Goal: Check status

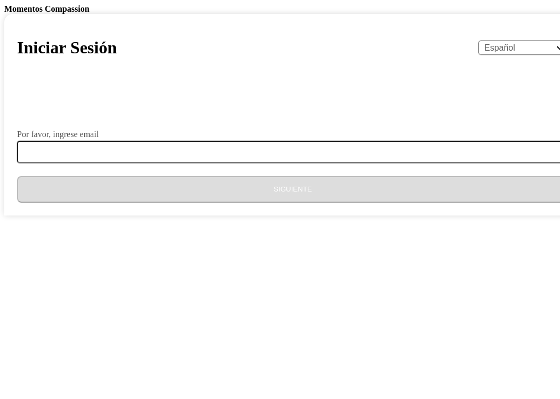
select select "es"
click at [277, 139] on div "Por favor, ingrese email" at bounding box center [292, 134] width 551 height 9
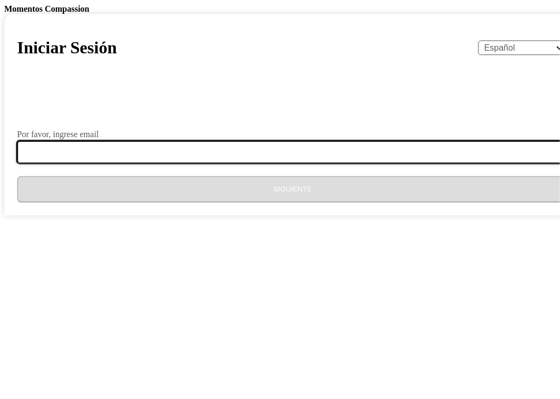
click at [249, 163] on input "Por favor, ingrese email" at bounding box center [299, 152] width 564 height 22
type input "[EMAIL_ADDRESS][DOMAIN_NAME]"
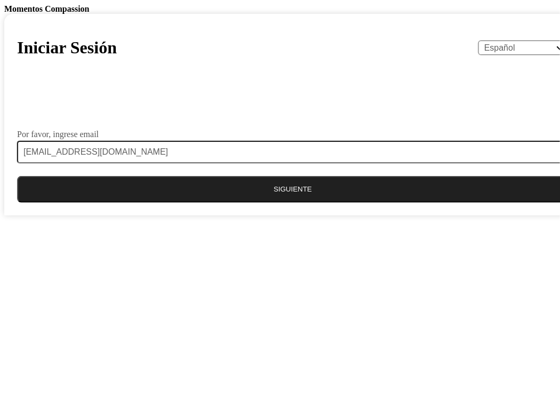
click at [235, 203] on button "Siguiente" at bounding box center [292, 189] width 551 height 27
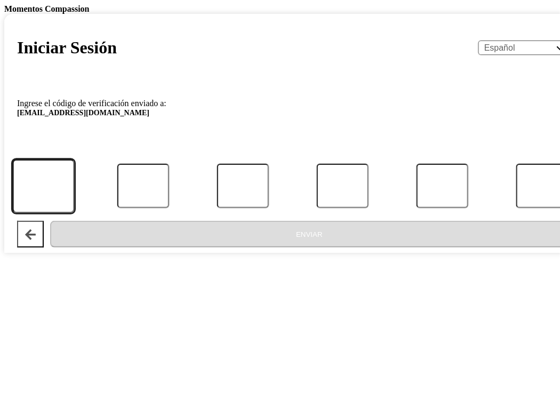
click at [74, 213] on input "Código" at bounding box center [43, 185] width 62 height 53
type input "8"
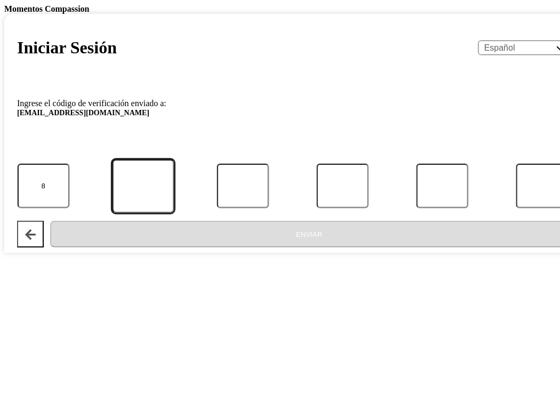
type input "0"
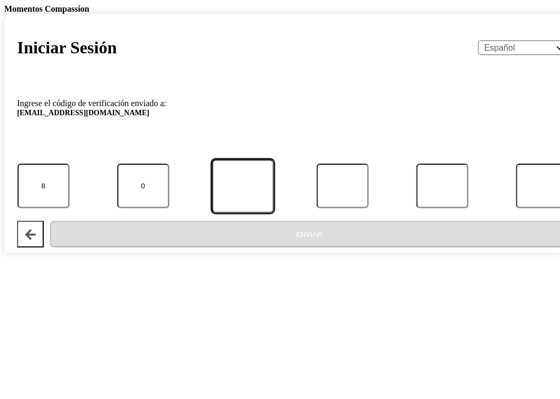
type input "1"
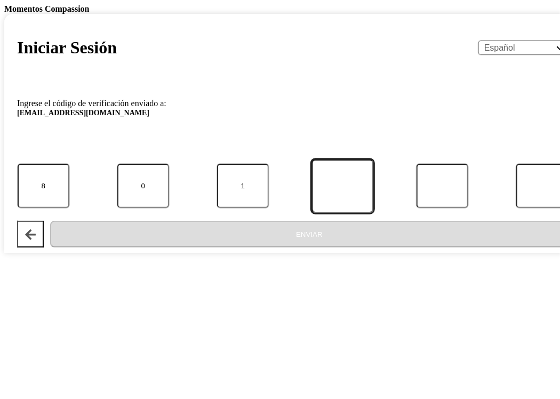
type input "8"
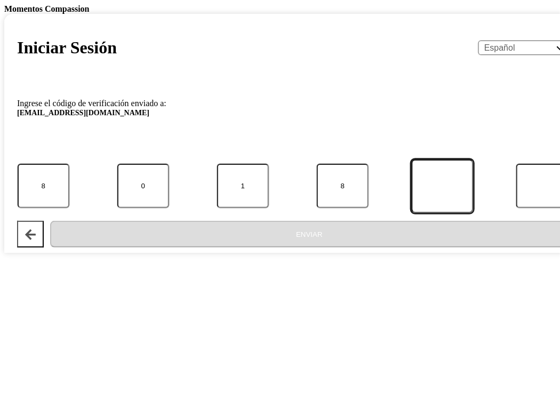
type input "3"
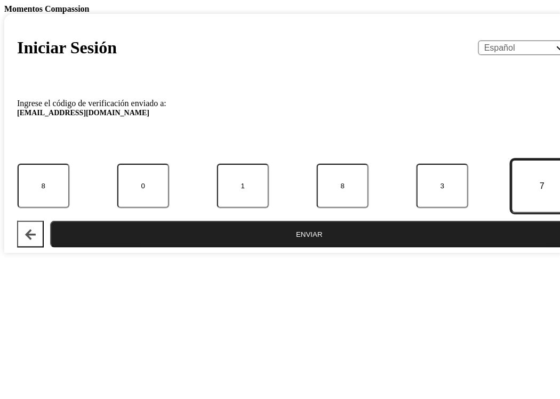
type input "7"
click at [280, 247] on button "Enviar" at bounding box center [309, 234] width 518 height 27
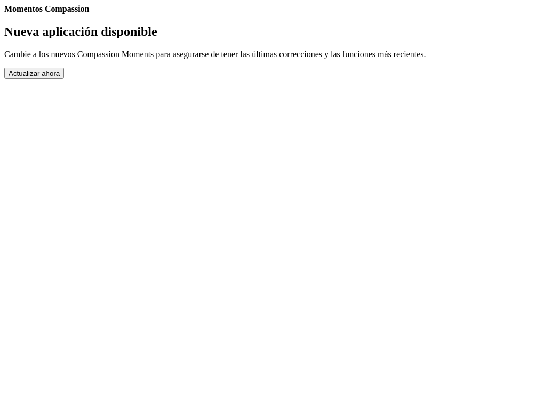
click at [64, 79] on button "Actualizar ahora" at bounding box center [34, 73] width 60 height 11
click at [4, 14] on link "Completed Moments" at bounding box center [4, 14] width 0 height 0
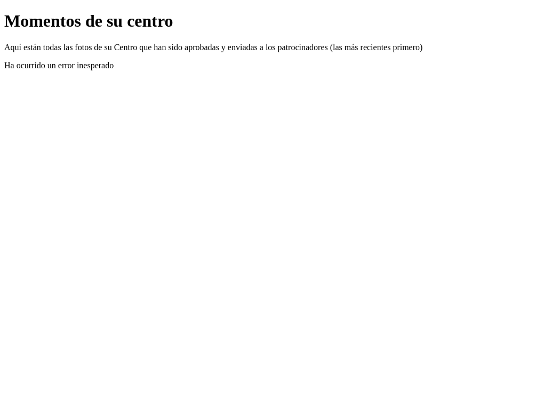
click at [4, 11] on link "Atrás" at bounding box center [4, 11] width 0 height 0
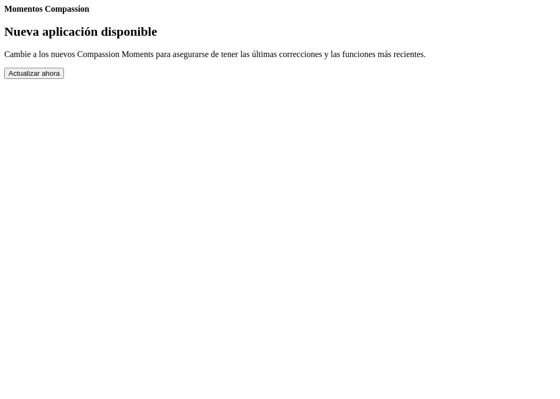
click at [64, 79] on button "Actualizar ahora" at bounding box center [34, 73] width 60 height 11
